Goal: Transaction & Acquisition: Obtain resource

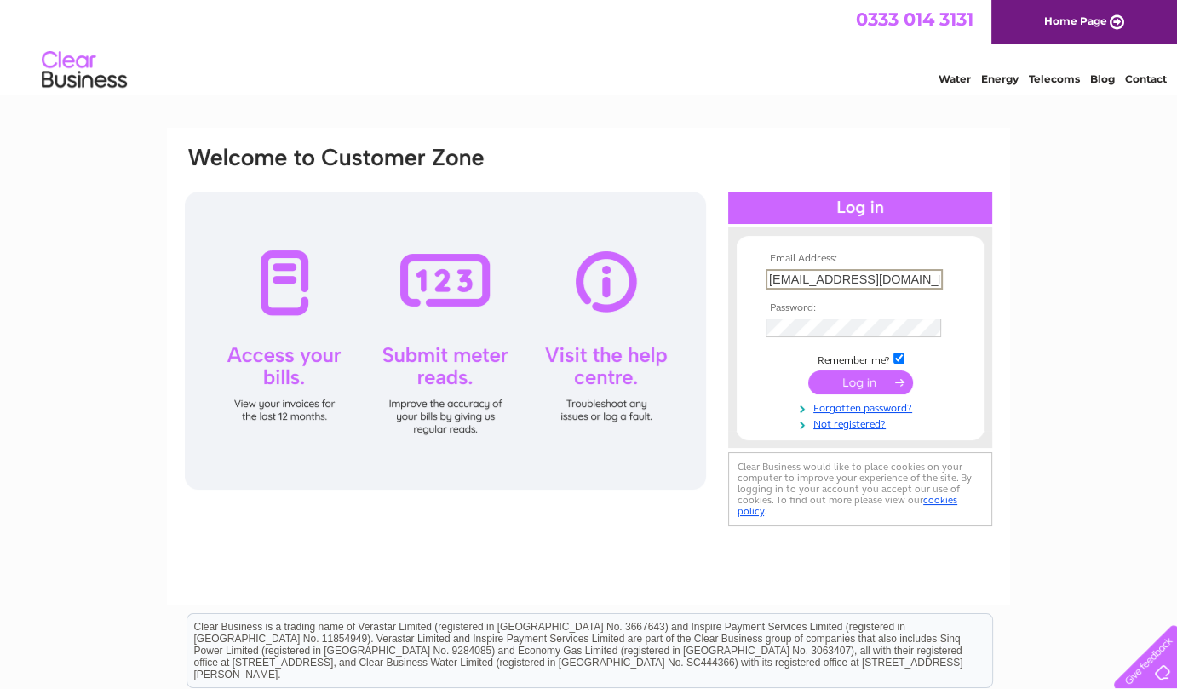
click at [825, 377] on input "submit" at bounding box center [860, 382] width 105 height 24
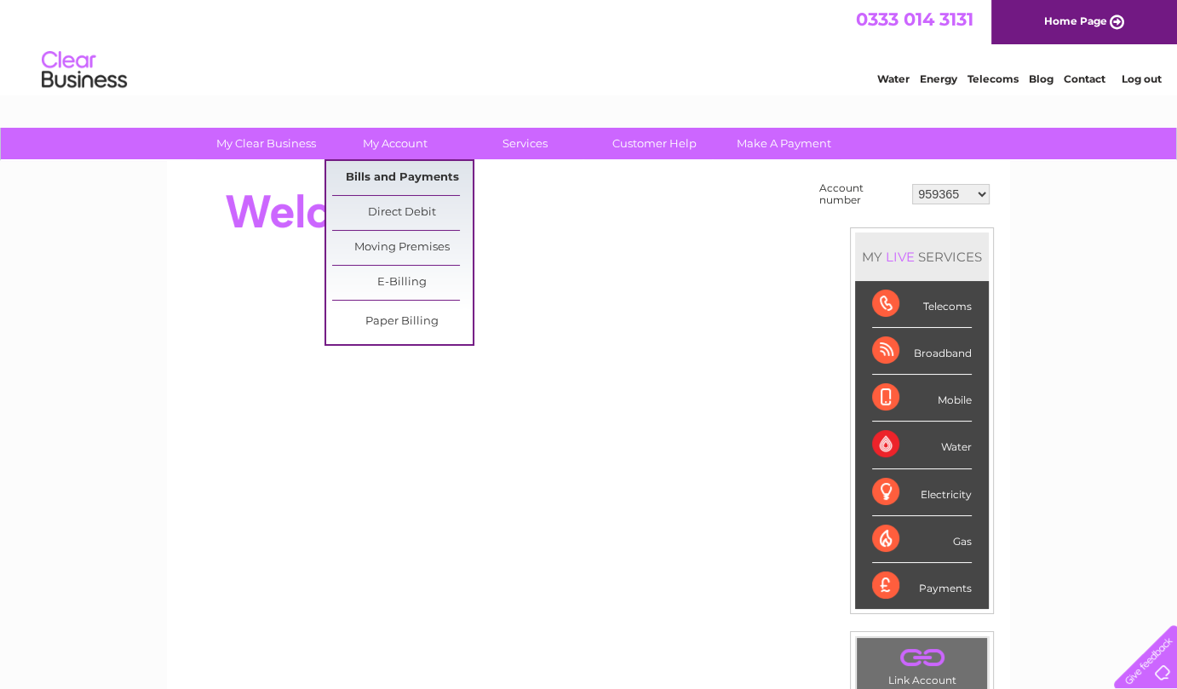
click at [388, 176] on link "Bills and Payments" at bounding box center [402, 178] width 140 height 34
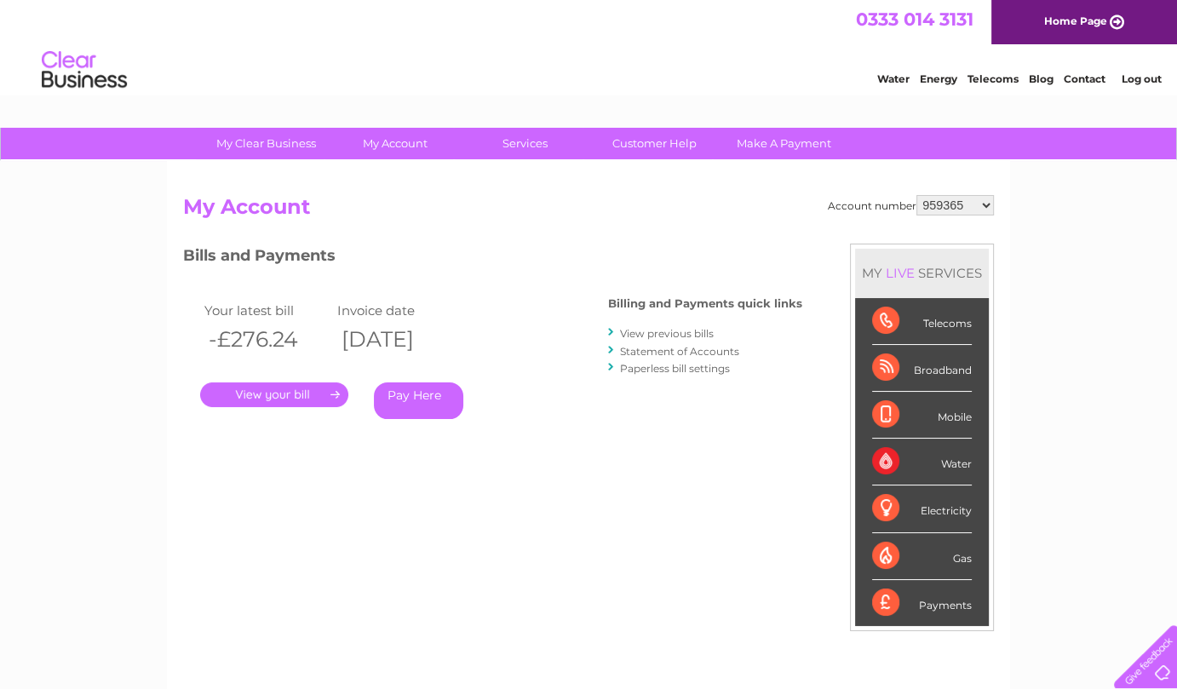
click at [988, 203] on select "959365 30303689" at bounding box center [954, 205] width 77 height 20
select select "30303689"
click at [917, 195] on select "959365 30303689" at bounding box center [954, 205] width 77 height 20
click at [272, 392] on link "." at bounding box center [274, 394] width 148 height 25
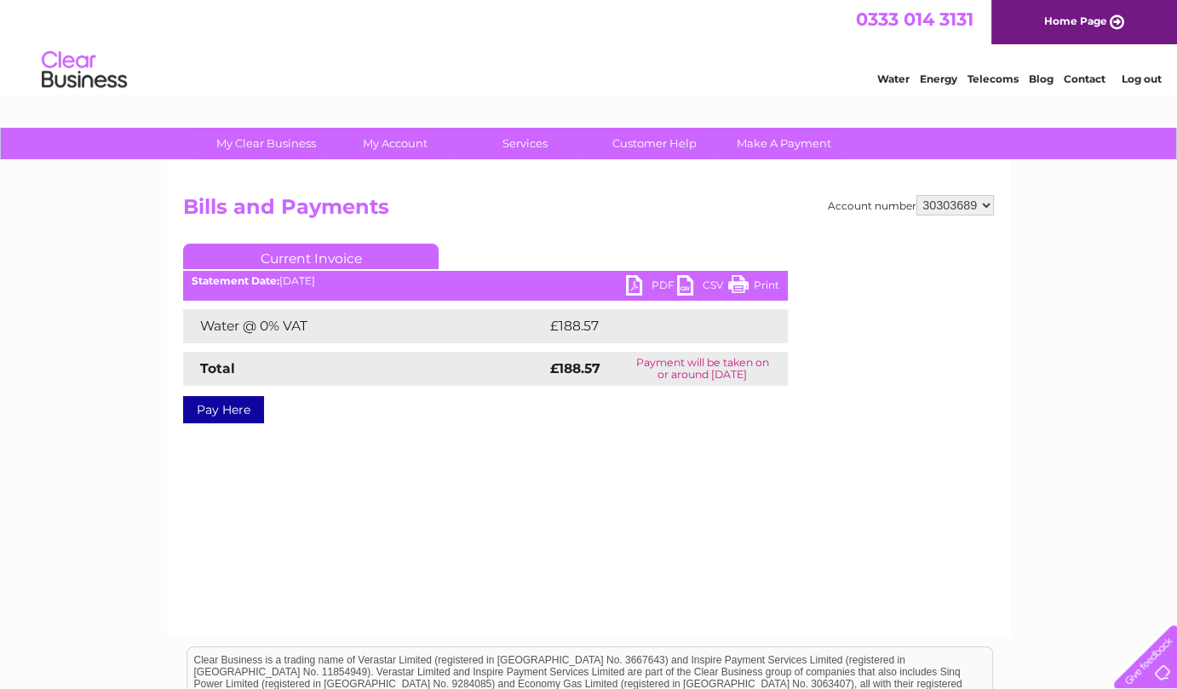
click at [637, 278] on link "PDF" at bounding box center [651, 287] width 51 height 25
click at [1141, 259] on div "My Clear Business Login Details My Details My Preferences Link Account My Accou…" at bounding box center [588, 528] width 1177 height 801
click at [1139, 77] on link "Log out" at bounding box center [1140, 78] width 40 height 13
